Goal: Communication & Community: Answer question/provide support

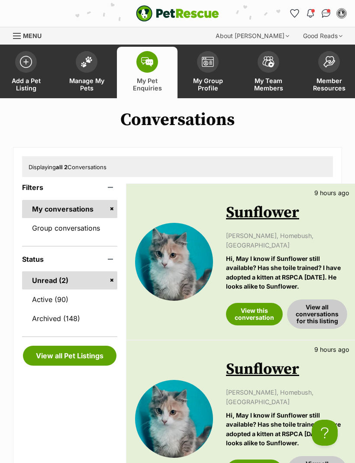
click at [255, 303] on link "View this conversation" at bounding box center [254, 314] width 57 height 23
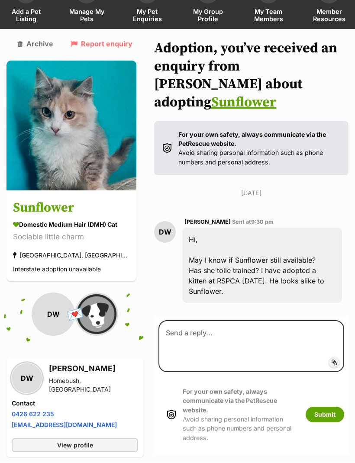
scroll to position [78, 0]
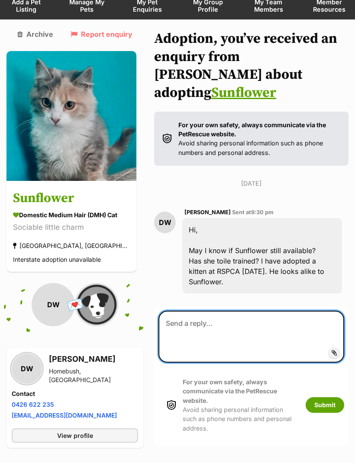
click at [187, 311] on textarea at bounding box center [251, 337] width 186 height 52
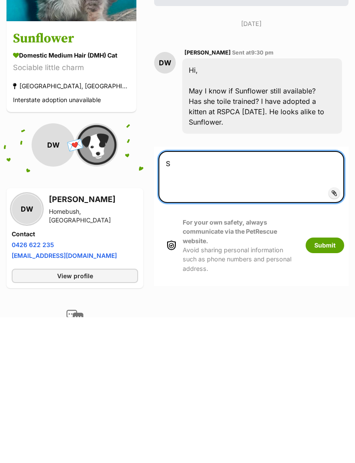
scroll to position [92, 0]
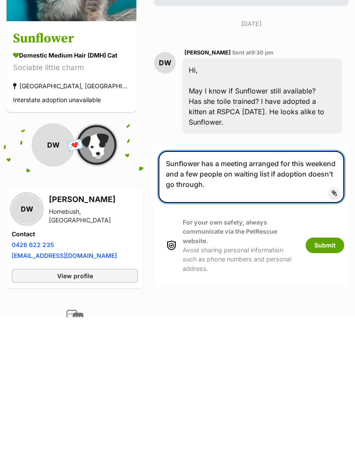
type textarea "Sunflower has a meeting arranged for this weekend and a few people on waiting l…"
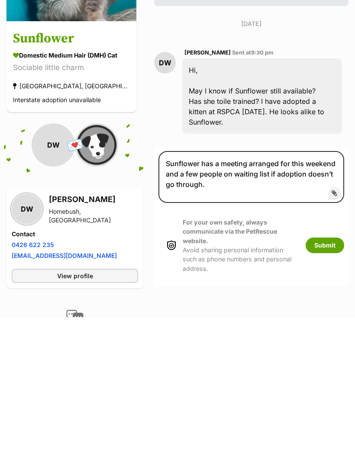
click at [323, 384] on button "Submit" at bounding box center [325, 392] width 39 height 16
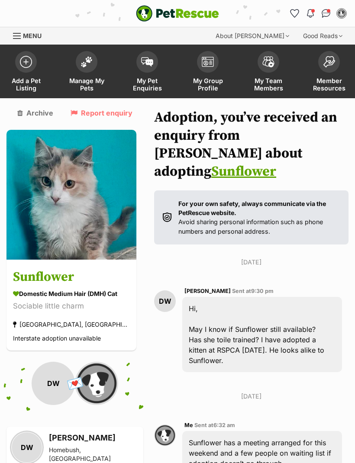
click at [148, 65] on span at bounding box center [147, 62] width 22 height 22
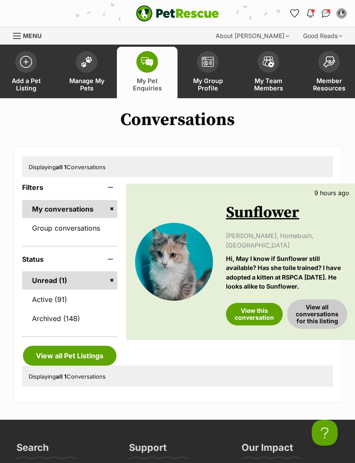
click at [252, 303] on link "View this conversation" at bounding box center [254, 314] width 57 height 23
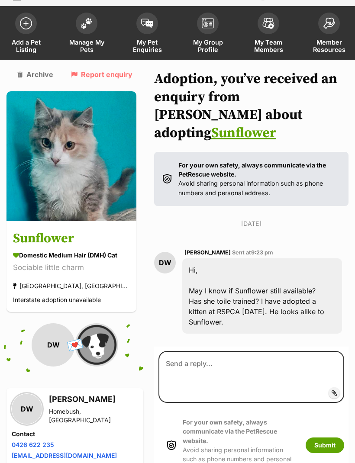
scroll to position [39, 0]
click at [153, 39] on span "My Pet Enquiries" at bounding box center [147, 46] width 39 height 15
